Goal: Find contact information: Find a FROG® Dealer | Get Fresh Mineral Water®

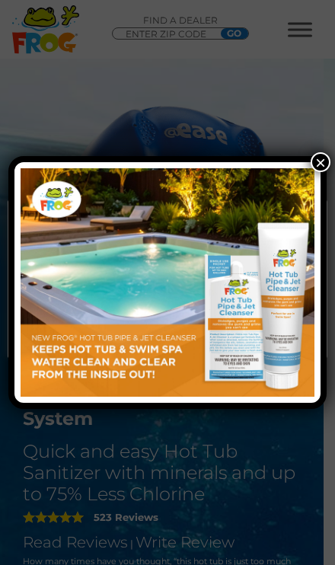
click at [187, 323] on img at bounding box center [168, 282] width 294 height 228
click at [321, 158] on button "×" at bounding box center [321, 162] width 20 height 20
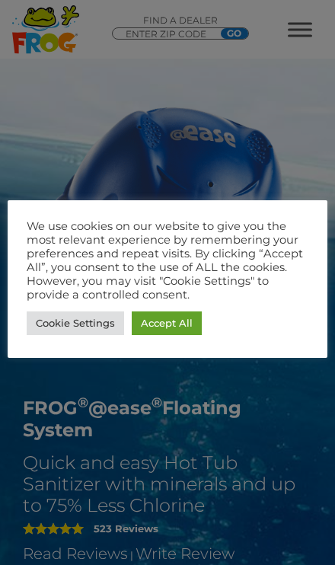
click at [171, 328] on link "Accept All" at bounding box center [167, 324] width 70 height 24
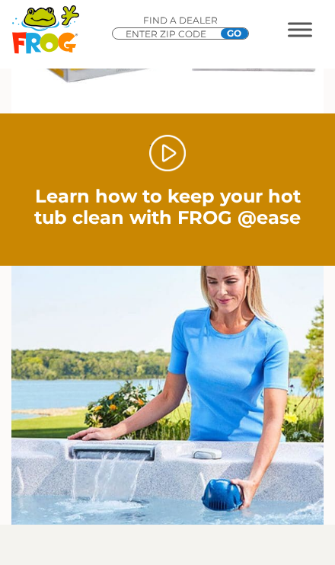
scroll to position [1973, 0]
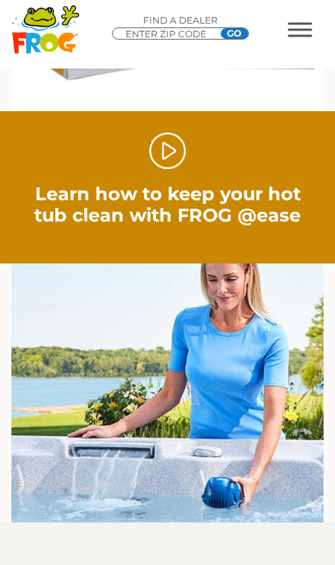
click at [182, 155] on link "." at bounding box center [167, 151] width 37 height 37
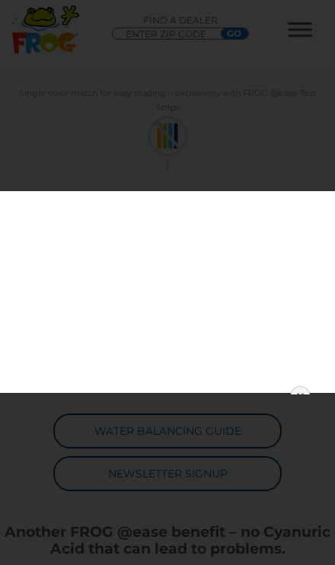
scroll to position [1171, 0]
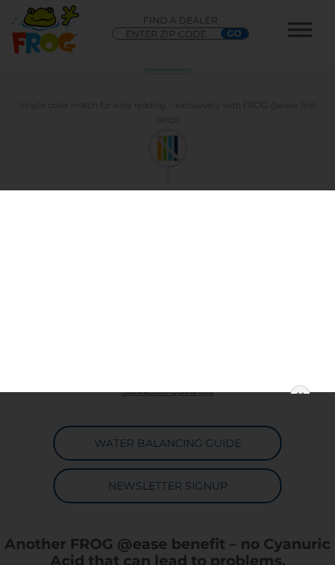
click at [315, 388] on div "Play Previous 1/1 Next Close" at bounding box center [167, 384] width 335 height 15
click at [308, 388] on link "Close" at bounding box center [300, 396] width 23 height 23
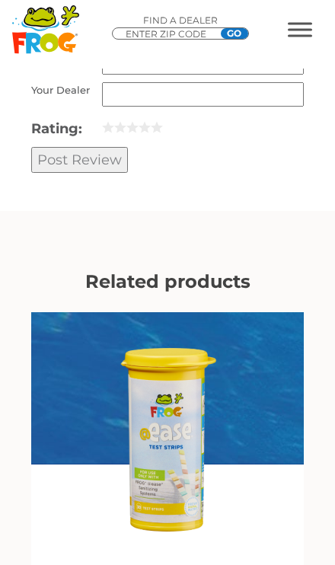
scroll to position [5127, 0]
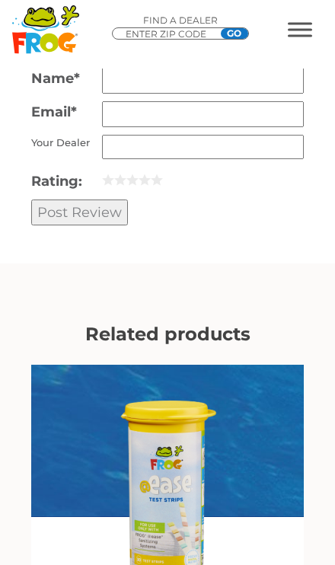
click at [308, 32] on span "MENU" at bounding box center [300, 29] width 24 height 14
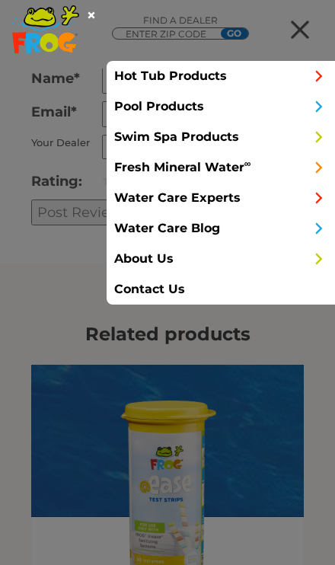
click at [296, 84] on link "Hot Tub Products" at bounding box center [221, 76] width 228 height 30
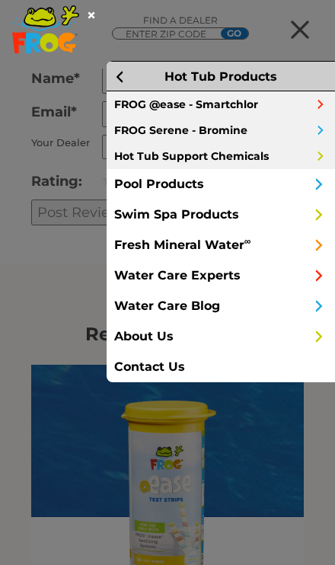
click at [257, 104] on link "FROG @ease - Smartchlor" at bounding box center [221, 104] width 228 height 26
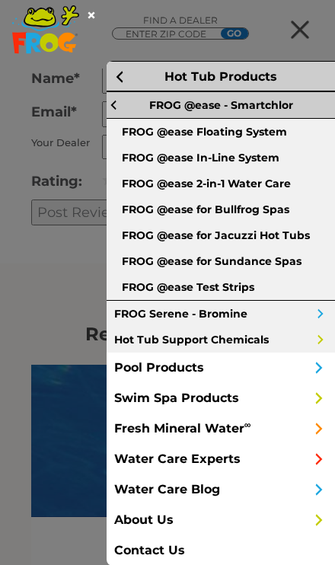
click at [286, 104] on link "FROG @ease - Smartchlor" at bounding box center [221, 104] width 228 height 27
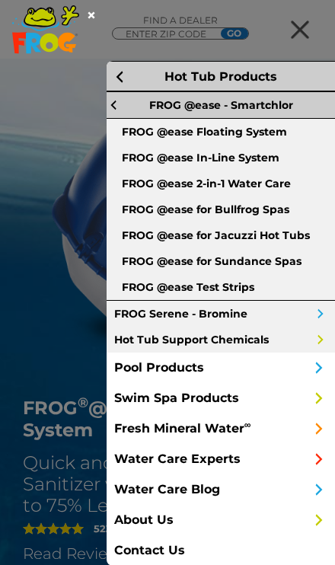
click at [280, 45] on div at bounding box center [307, 29] width 55 height 30
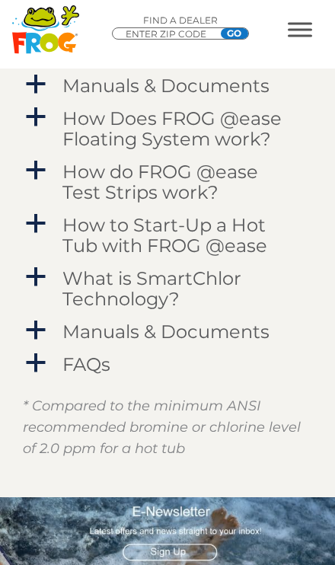
scroll to position [2563, 0]
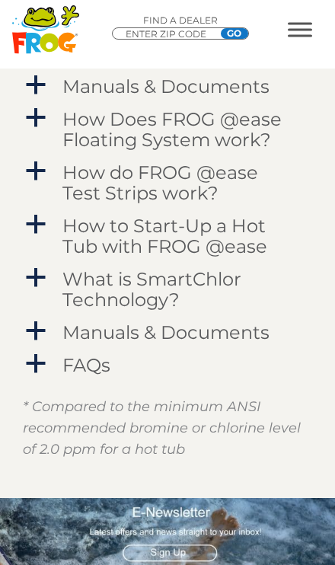
click at [43, 282] on span "a" at bounding box center [35, 278] width 23 height 23
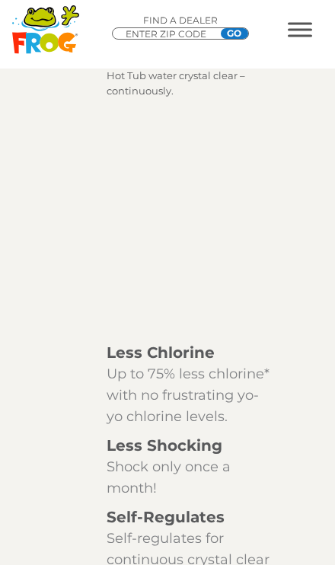
scroll to position [2833, 0]
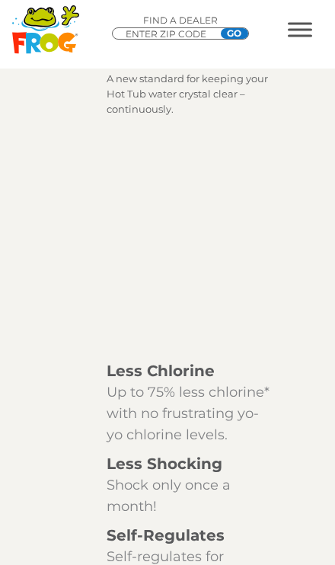
click at [302, 24] on span "MENU" at bounding box center [300, 23] width 24 height 2
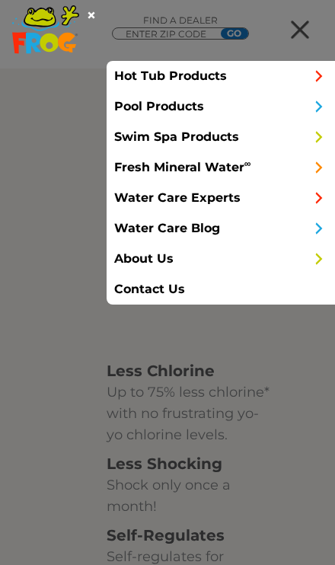
click at [250, 75] on link "Hot Tub Products" at bounding box center [221, 76] width 228 height 30
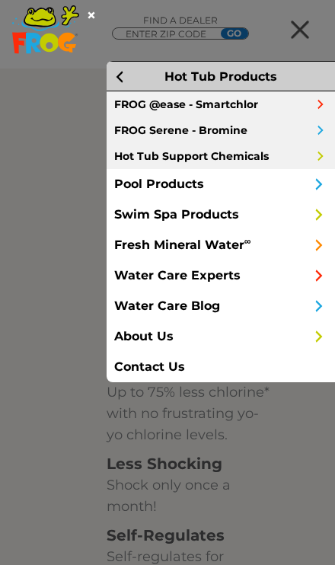
click at [273, 157] on link "Hot Tub Support Chemicals" at bounding box center [221, 156] width 228 height 26
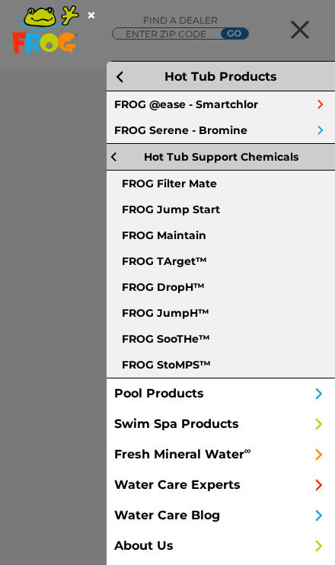
click at [326, 132] on span at bounding box center [321, 130] width 14 height 14
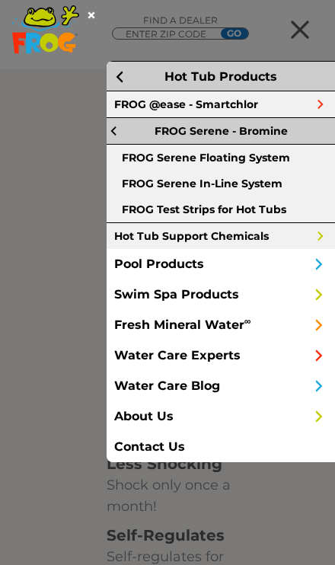
click at [292, 154] on link "FROG Serene Floating System" at bounding box center [221, 158] width 228 height 26
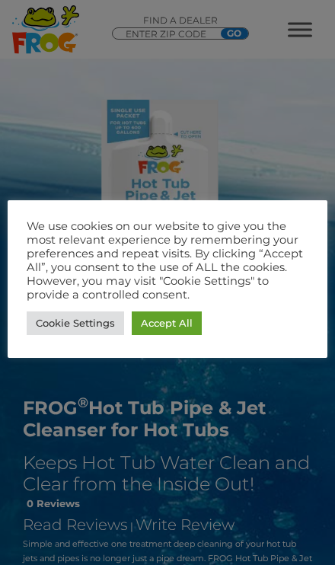
click at [190, 331] on link "Accept All" at bounding box center [167, 324] width 70 height 24
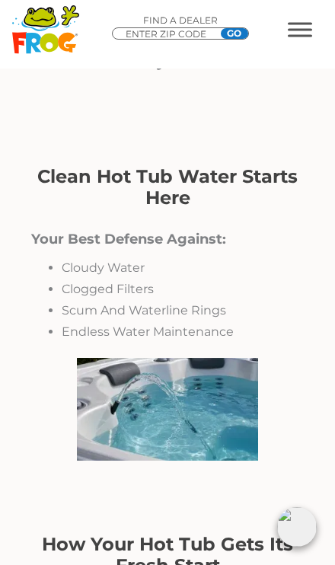
scroll to position [1603, 0]
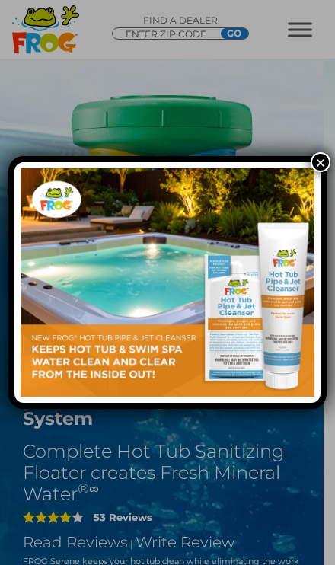
click at [327, 164] on button "×" at bounding box center [321, 162] width 20 height 20
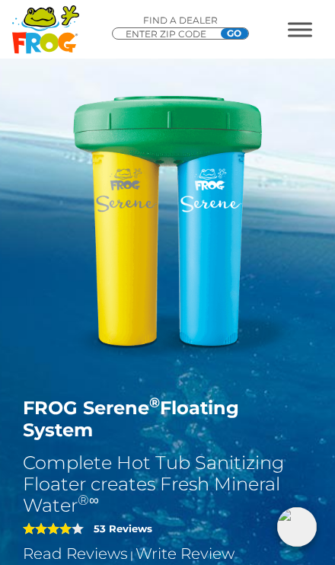
click at [321, 38] on div at bounding box center [307, 29] width 55 height 30
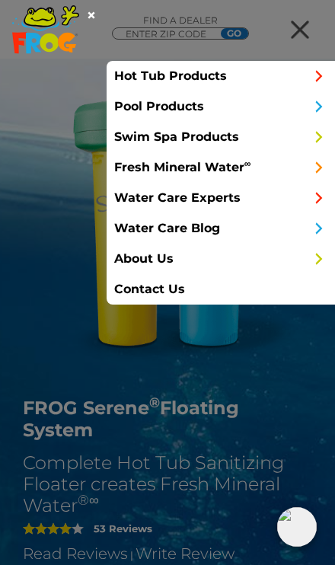
click at [319, 70] on span at bounding box center [319, 76] width 17 height 30
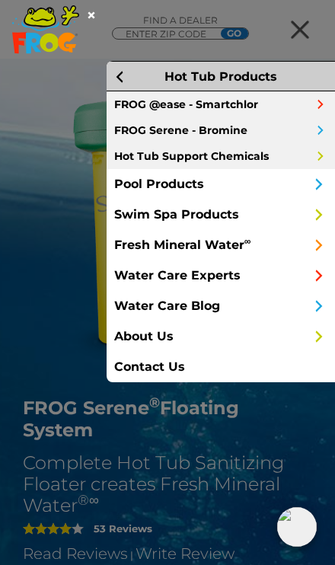
click at [305, 102] on link "FROG @ease - Smartchlor" at bounding box center [221, 104] width 228 height 26
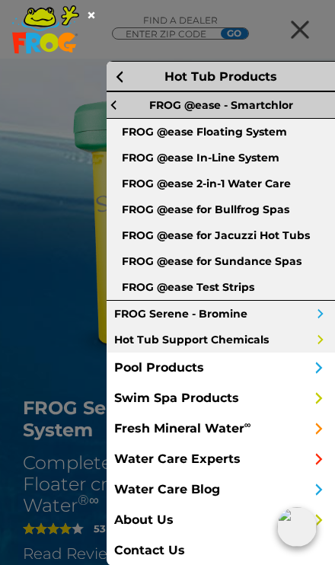
click at [282, 135] on link "FROG @ease Floating System" at bounding box center [221, 132] width 228 height 26
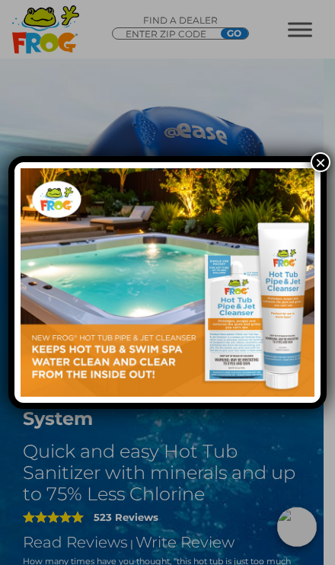
click at [329, 161] on button "×" at bounding box center [321, 162] width 20 height 20
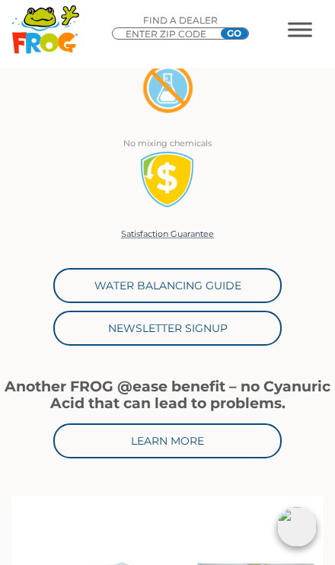
scroll to position [1333, 0]
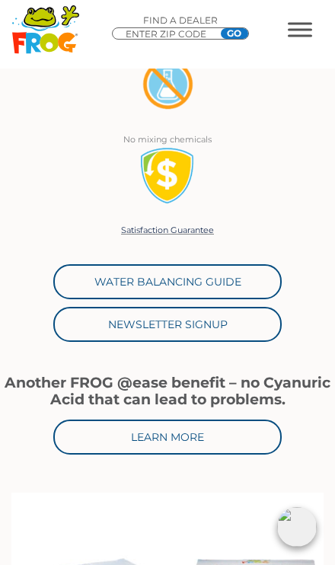
click at [258, 275] on link "Water Balancing Guide" at bounding box center [167, 281] width 228 height 35
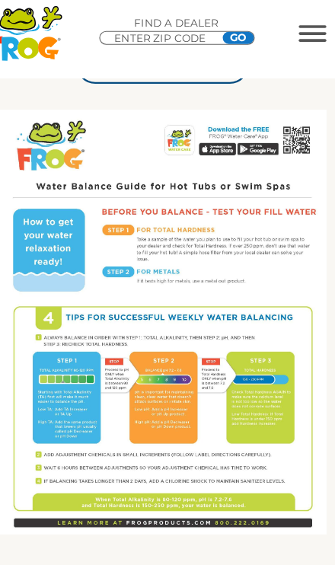
scroll to position [554, 0]
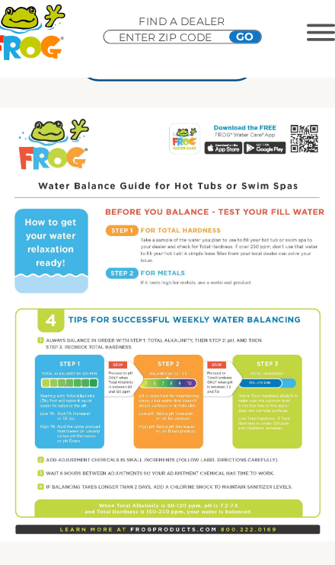
click at [150, 149] on img at bounding box center [167, 281] width 289 height 375
click at [150, 142] on img at bounding box center [167, 281] width 289 height 375
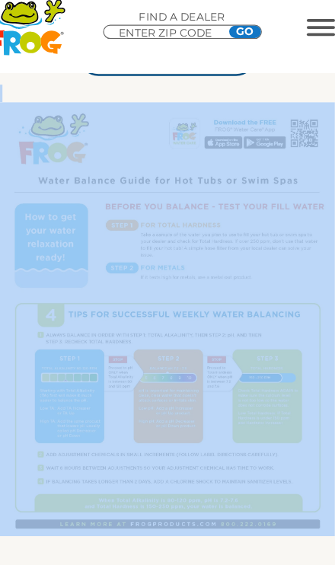
click at [202, 147] on img at bounding box center [167, 281] width 289 height 375
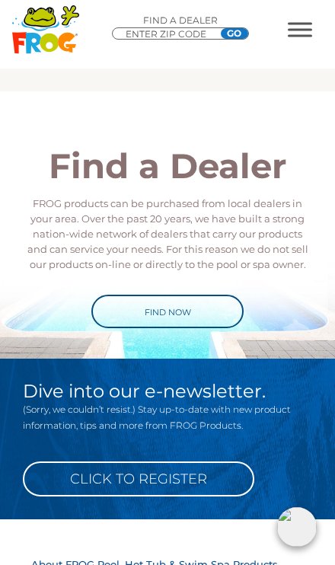
scroll to position [1021, 0]
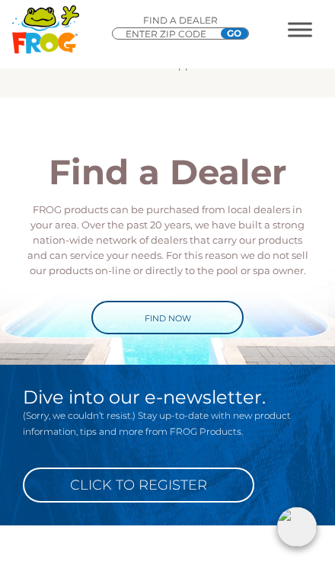
click at [191, 35] on input "ENTER ZIP CODE" at bounding box center [169, 34] width 91 height 12
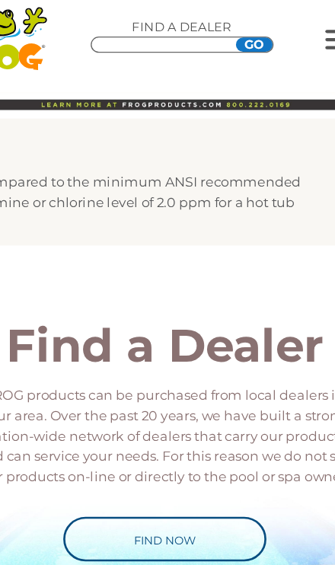
type input "ENTER ZIP CODE"
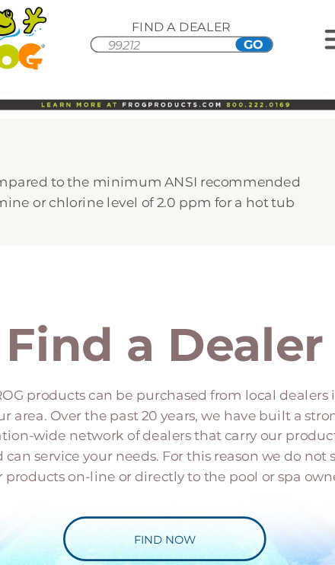
type input "99212"
click at [221, 34] on input "GO" at bounding box center [234, 33] width 27 height 11
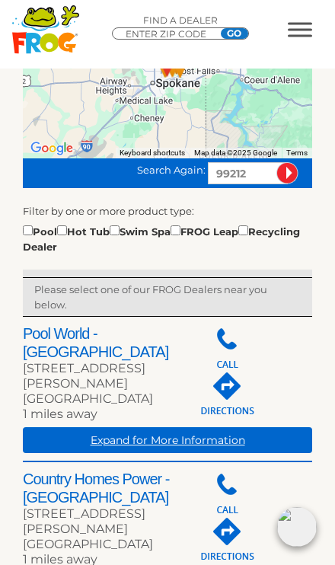
scroll to position [359, 0]
